Goal: Information Seeking & Learning: Check status

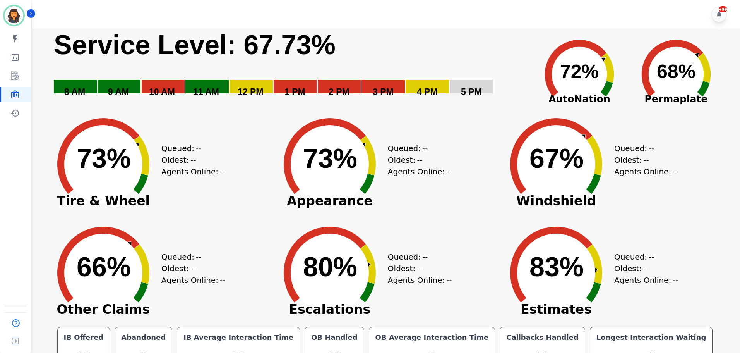
scroll to position [17, 0]
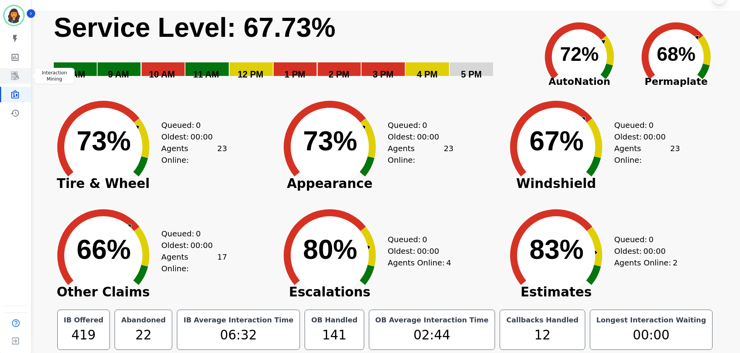
click at [17, 72] on icon "Sidebar" at bounding box center [15, 76] width 8 height 9
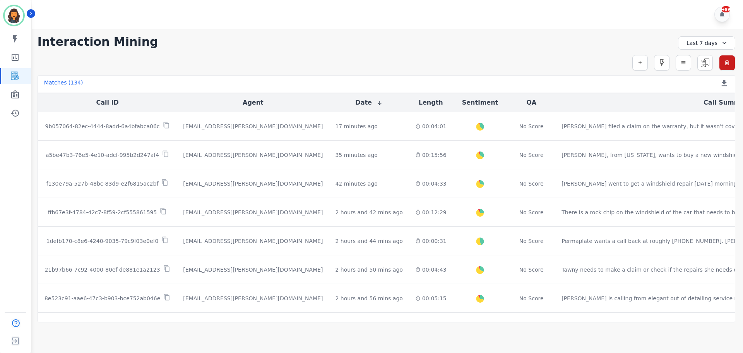
click at [702, 41] on div "Last 7 days" at bounding box center [706, 42] width 57 height 13
click at [700, 73] on li "[DATE]" at bounding box center [711, 70] width 39 height 8
